Goal: Information Seeking & Learning: Learn about a topic

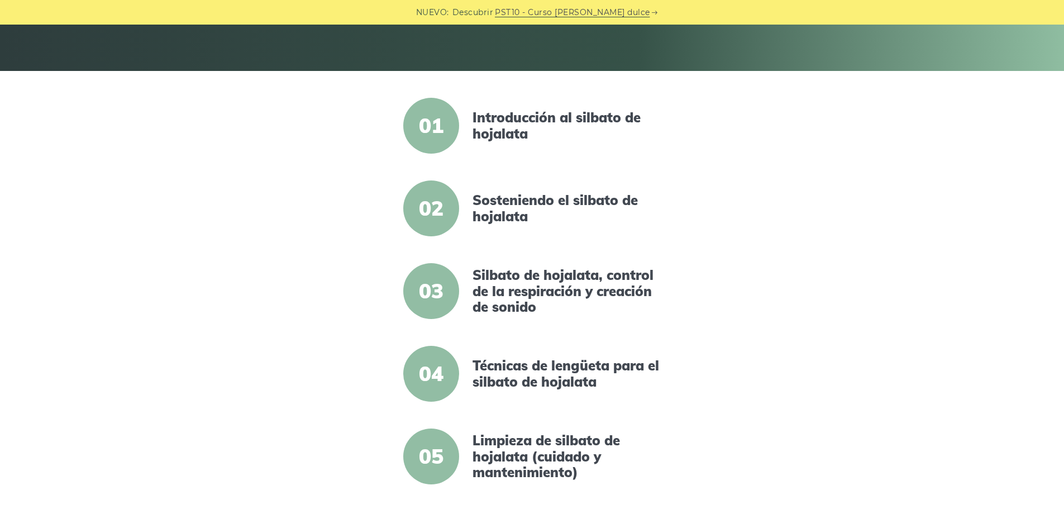
scroll to position [223, 0]
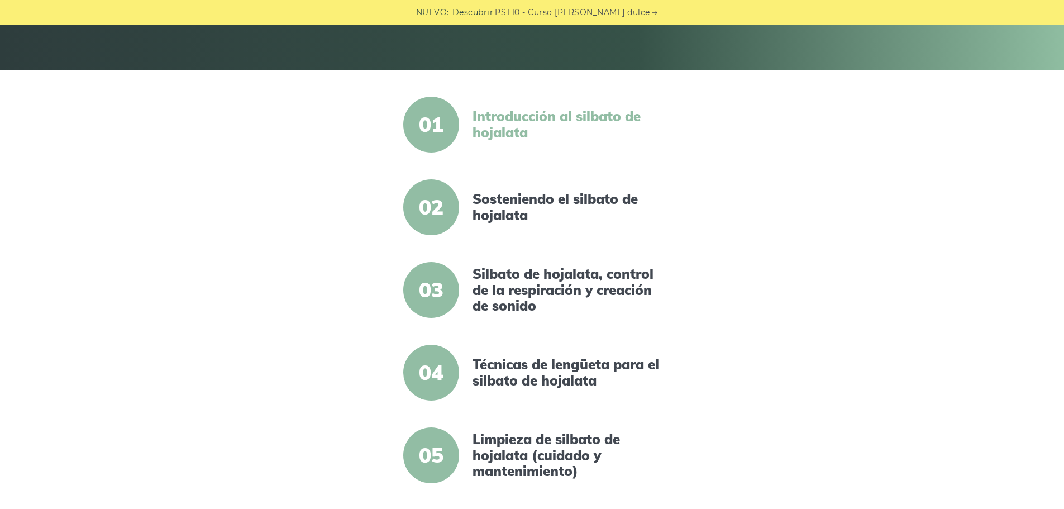
click at [522, 119] on font "Introducción al silbato de hojalata" at bounding box center [557, 124] width 168 height 33
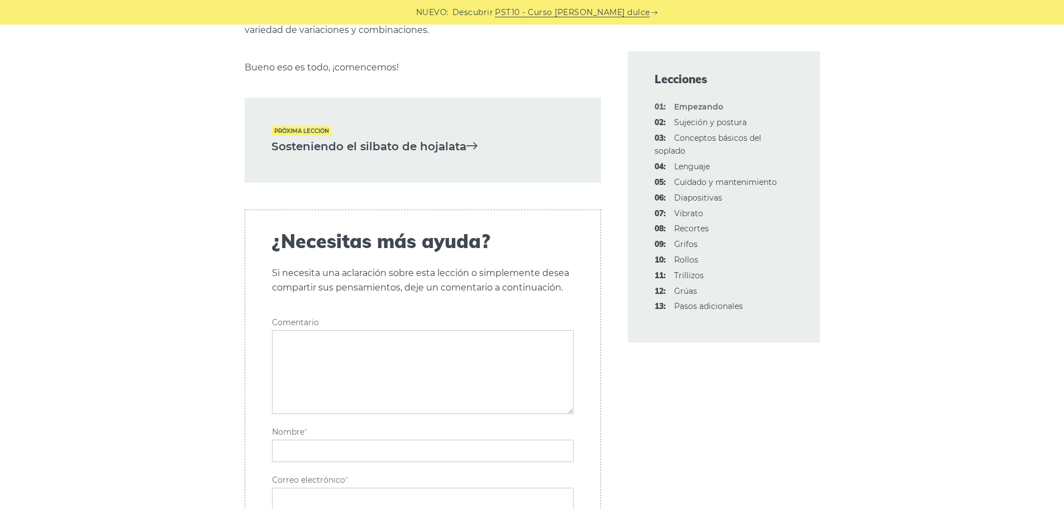
scroll to position [2513, 0]
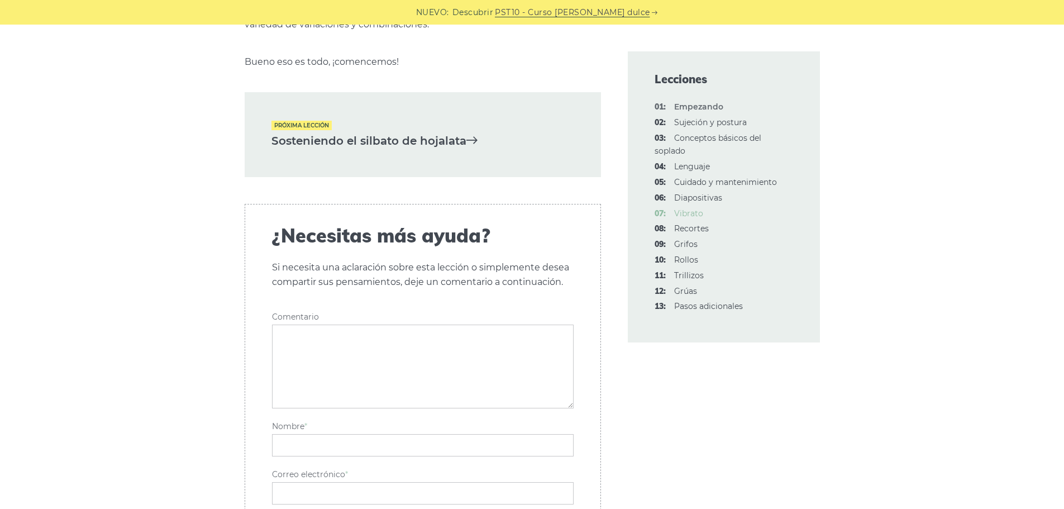
click at [686, 208] on font "Vibrato" at bounding box center [688, 213] width 29 height 10
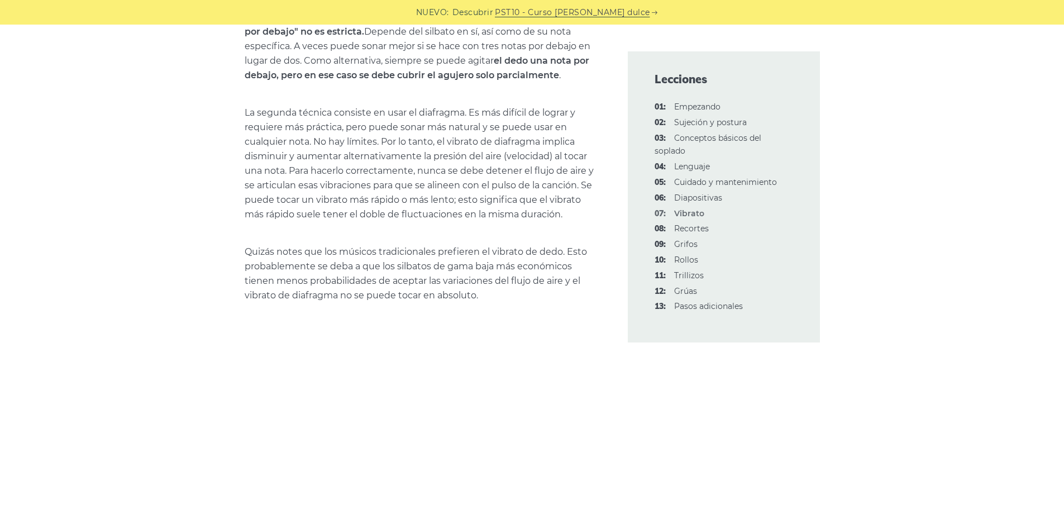
scroll to position [1005, 0]
